Goal: Transaction & Acquisition: Purchase product/service

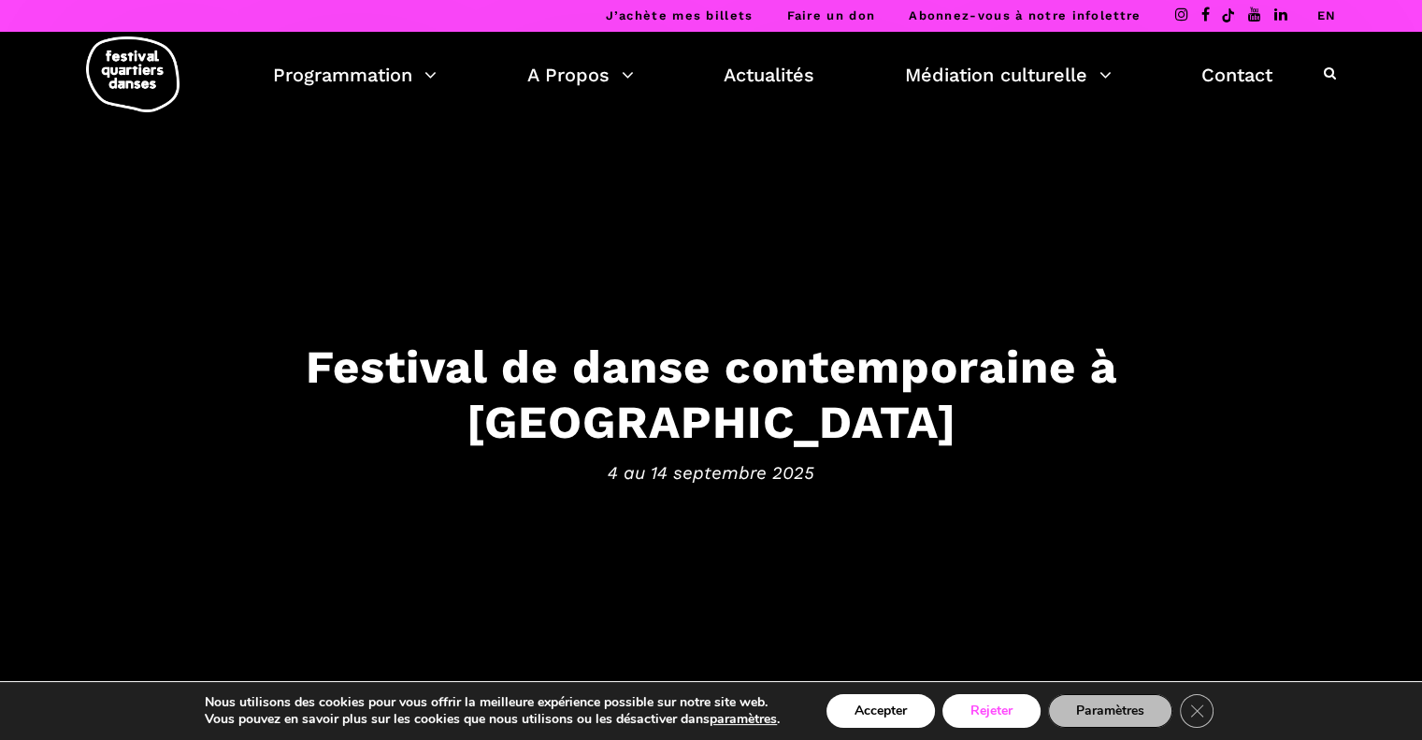
click at [972, 708] on button "Rejeter" at bounding box center [992, 711] width 98 height 34
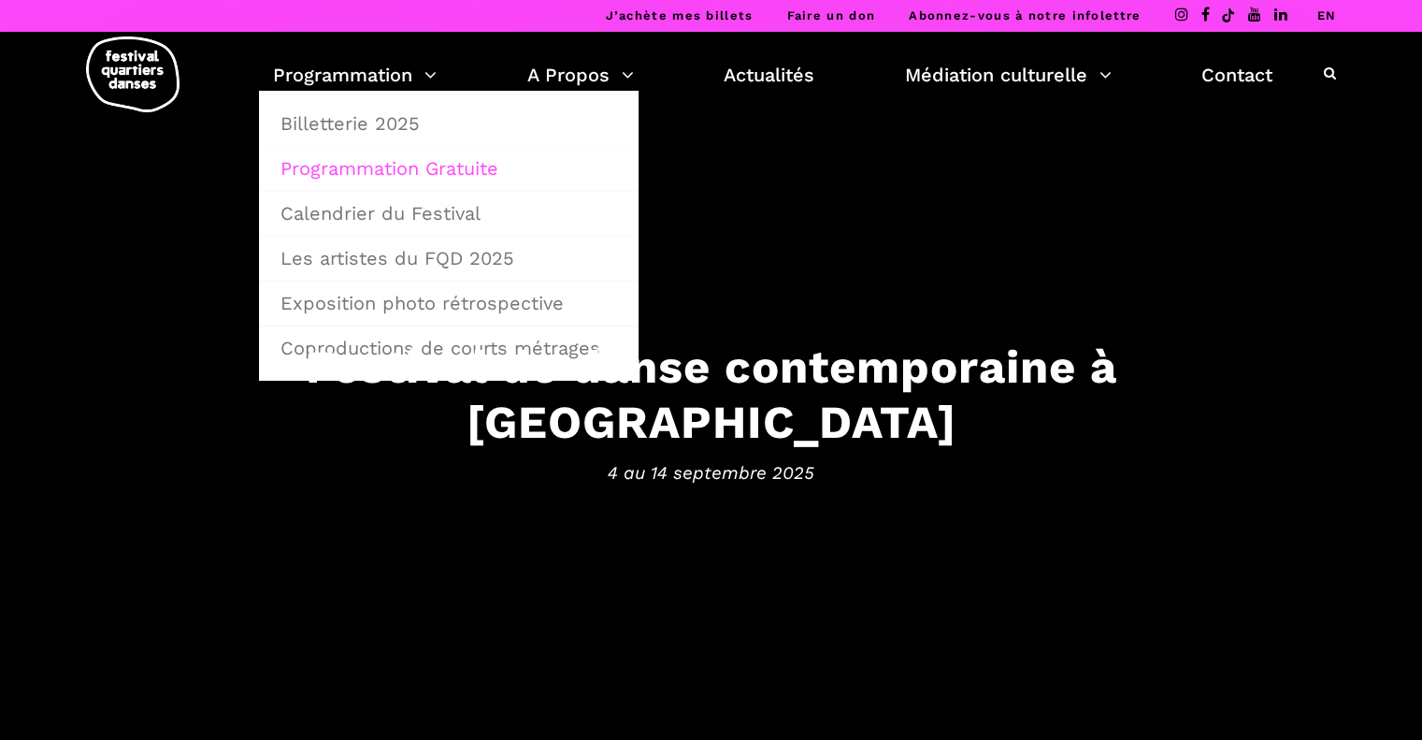
click at [375, 170] on link "Programmation Gratuite" at bounding box center [448, 168] width 359 height 43
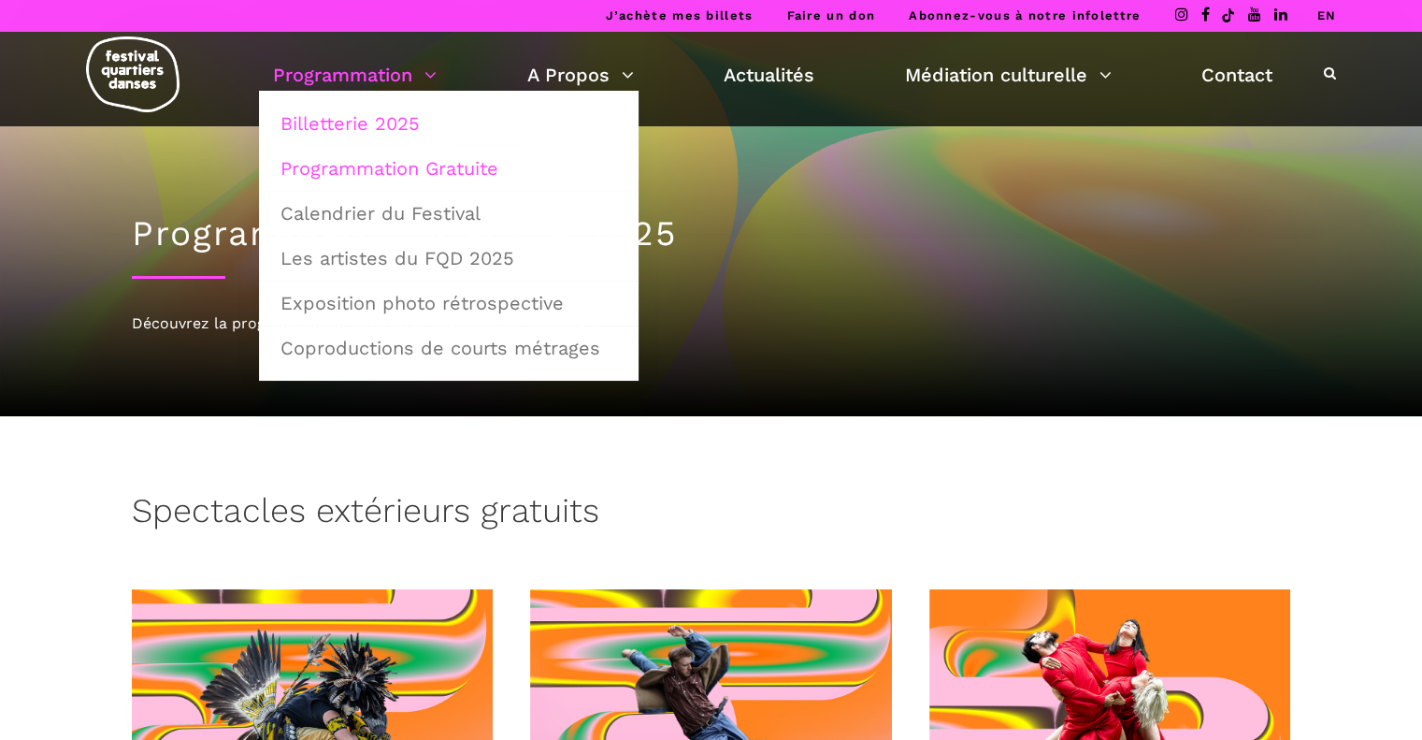
click at [363, 118] on link "Billetterie 2025" at bounding box center [448, 123] width 359 height 43
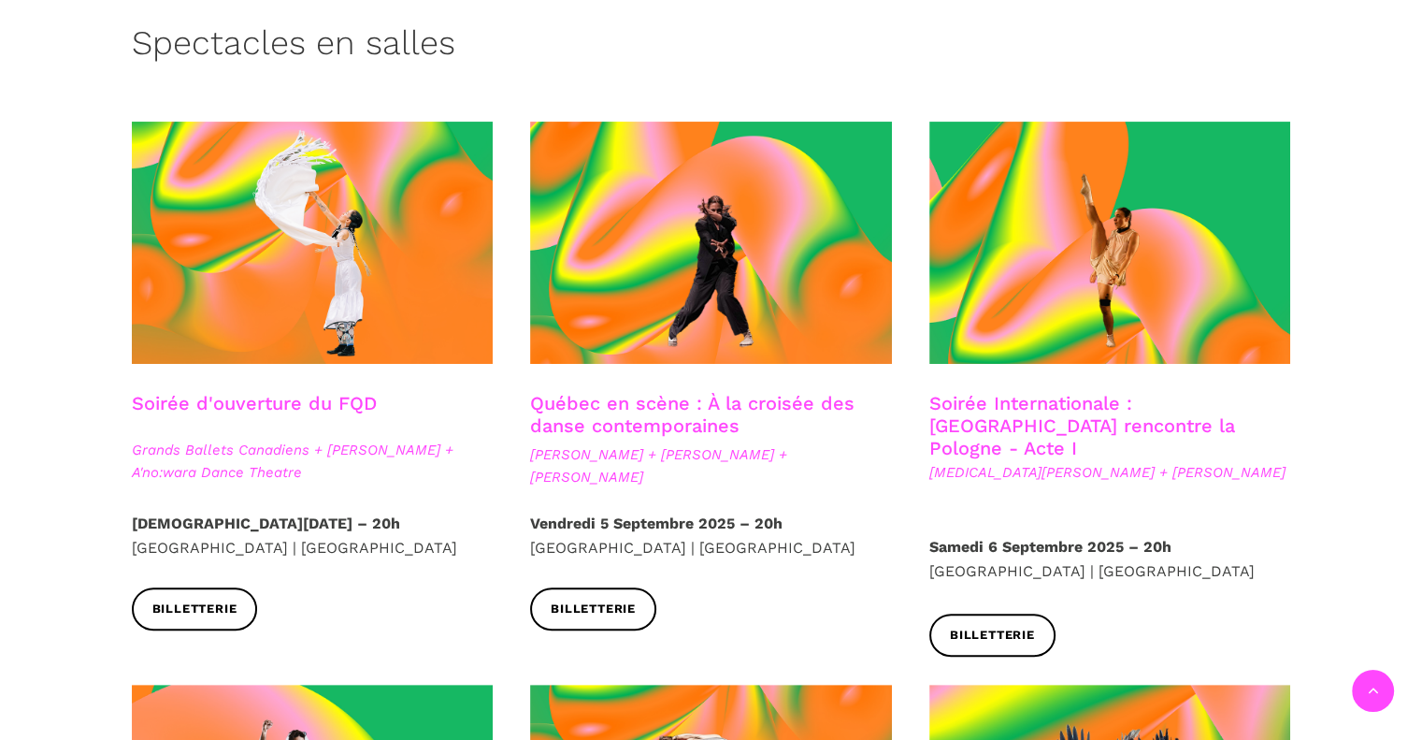
click at [356, 388] on div at bounding box center [312, 257] width 399 height 270
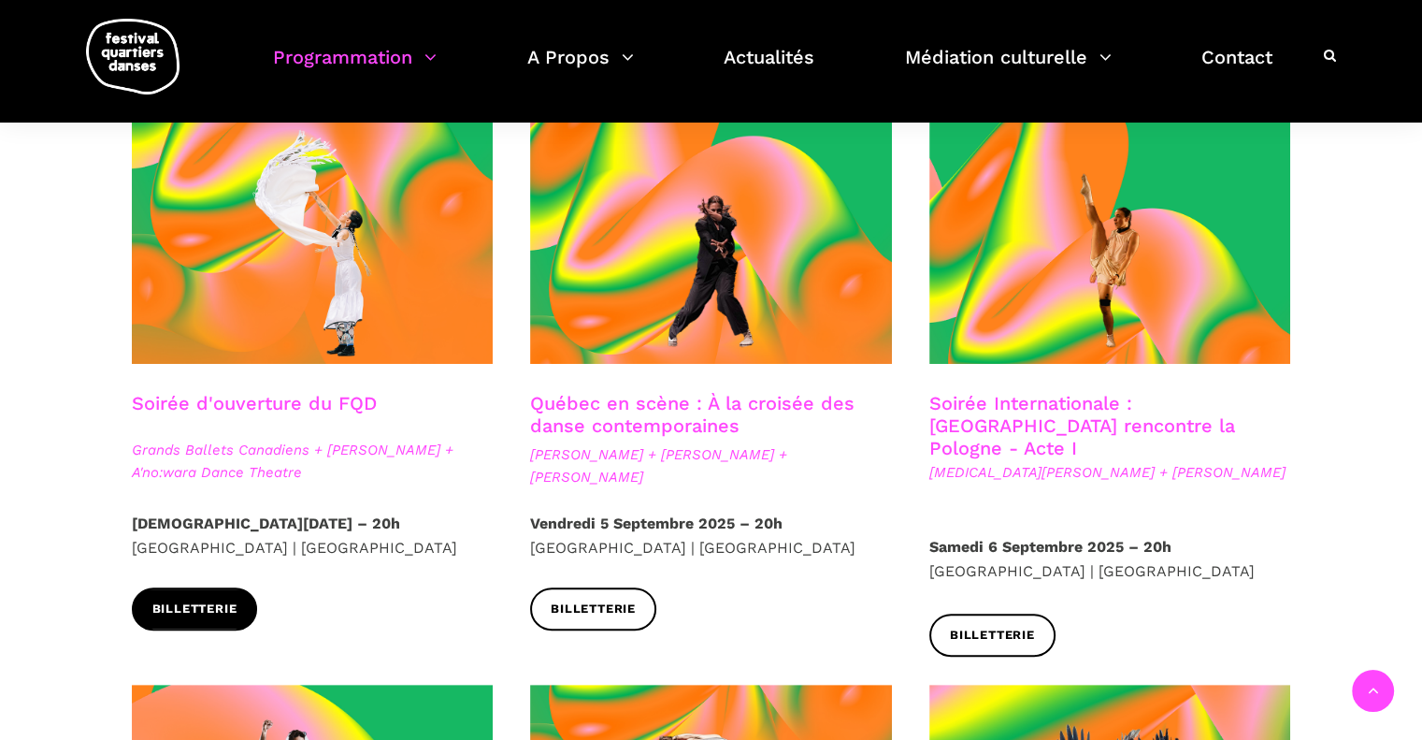
click at [209, 600] on span "Billetterie" at bounding box center [194, 609] width 85 height 20
